Goal: Information Seeking & Learning: Learn about a topic

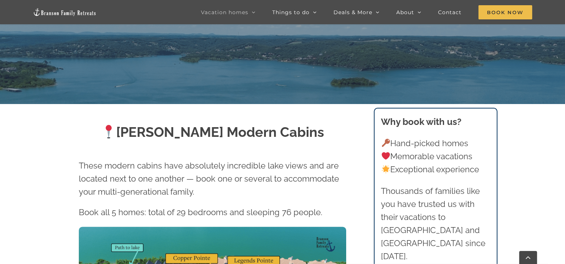
scroll to position [299, 0]
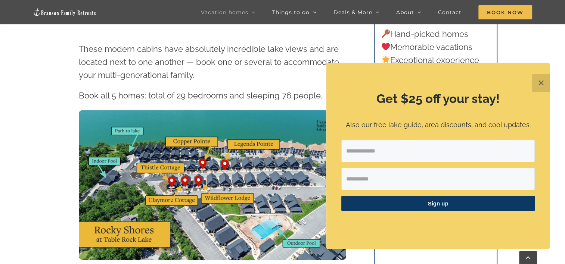
click at [542, 84] on button "✕" at bounding box center [541, 83] width 18 height 18
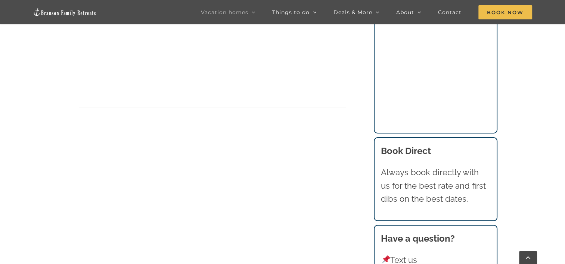
scroll to position [2278, 0]
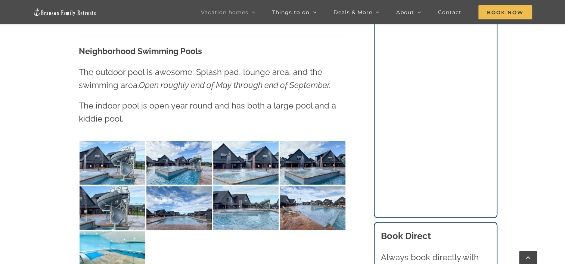
scroll to position [560, 0]
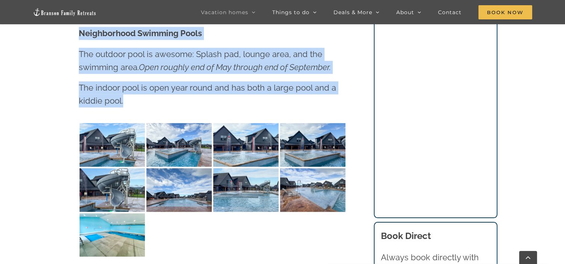
drag, startPoint x: 79, startPoint y: 32, endPoint x: 132, endPoint y: 95, distance: 81.9
click at [132, 95] on div "Neighborhood Swimming Pools The outdoor pool is awesome: Splash pad, lounge are…" at bounding box center [212, 67] width 267 height 81
copy div "Neighborhood Swimming Pools The outdoor pool is awesome: Splash pad, lounge are…"
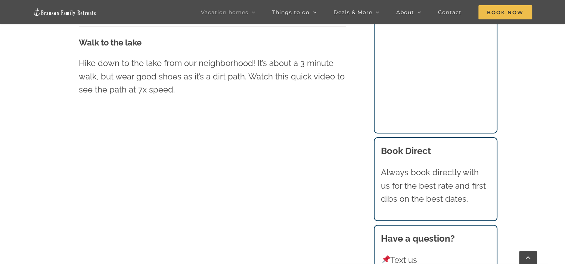
scroll to position [822, 0]
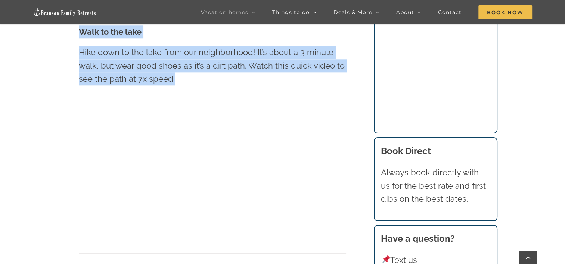
drag, startPoint x: 81, startPoint y: 31, endPoint x: 185, endPoint y: 76, distance: 113.4
click at [185, 76] on div "Walk to the lake Hike down to the lake from our neighborhood! It’s about a 3 mi…" at bounding box center [212, 55] width 267 height 60
copy div "Walk to the lake Hike down to the lake from our neighborhood! It’s about a 3 mi…"
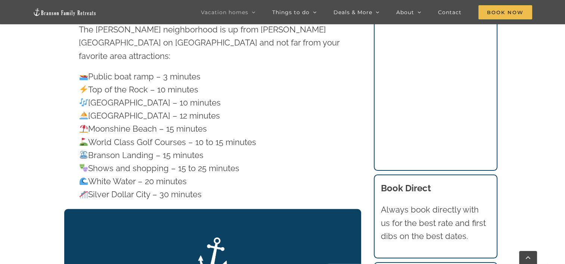
scroll to position [1083, 0]
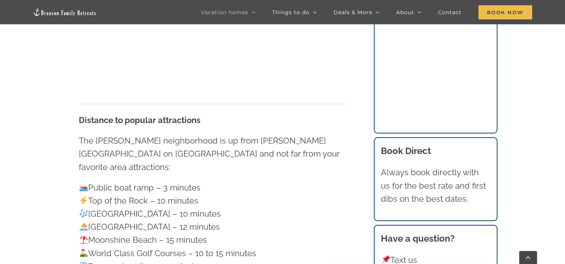
scroll to position [1046, 0]
